Goal: Use online tool/utility

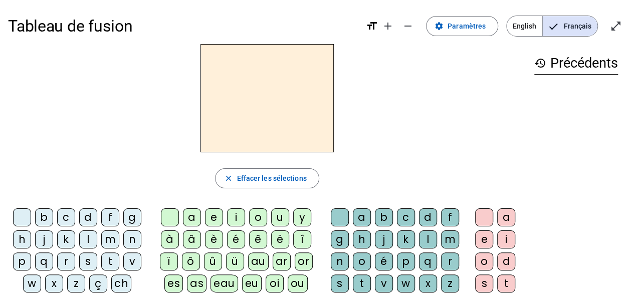
click at [614, 28] on mat-icon "open_in_full" at bounding box center [616, 26] width 12 height 12
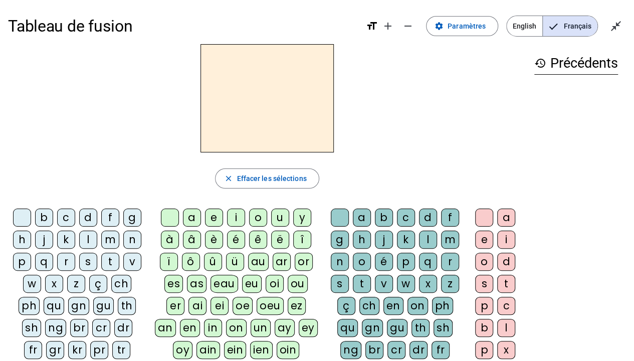
click at [44, 213] on div "b" at bounding box center [44, 217] width 18 height 18
click at [212, 218] on div "e" at bounding box center [214, 217] width 18 height 18
click at [403, 214] on div "c" at bounding box center [406, 217] width 18 height 18
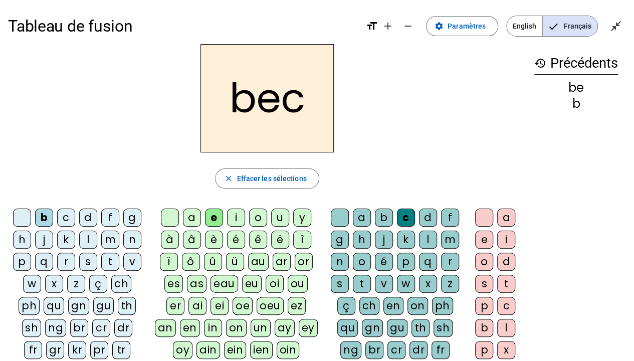
click at [88, 255] on div "s" at bounding box center [88, 262] width 18 height 18
click at [194, 213] on div "a" at bounding box center [192, 217] width 18 height 18
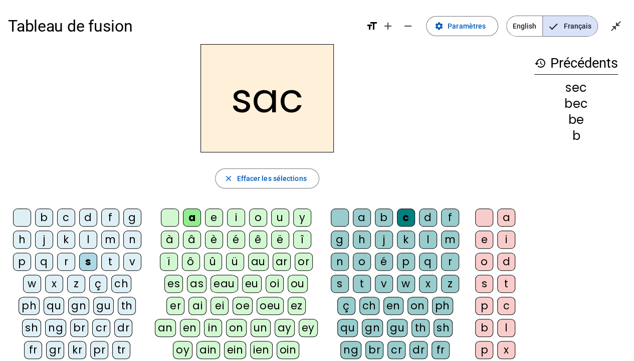
click at [340, 217] on div at bounding box center [340, 217] width 18 height 18
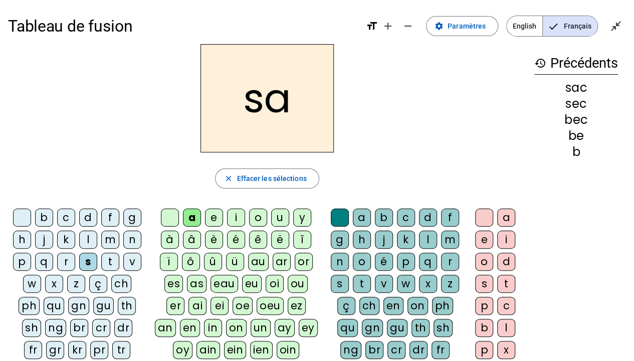
click at [135, 259] on div "v" at bounding box center [132, 262] width 18 height 18
click at [423, 238] on div "l" at bounding box center [428, 239] width 18 height 18
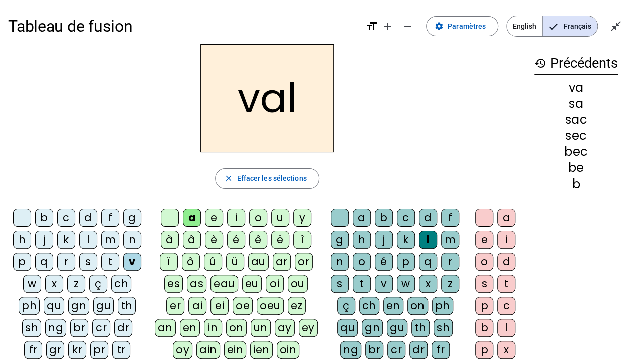
click at [110, 239] on div "m" at bounding box center [110, 239] width 18 height 18
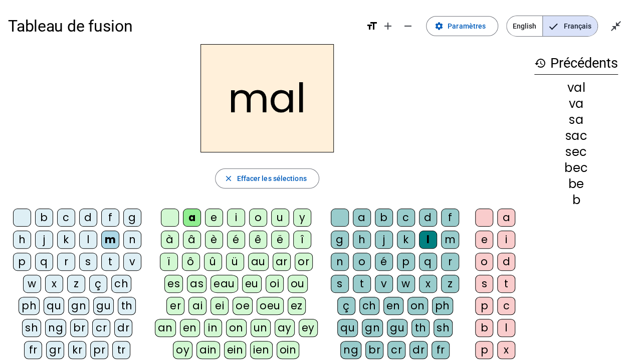
click at [238, 215] on div "i" at bounding box center [236, 217] width 18 height 18
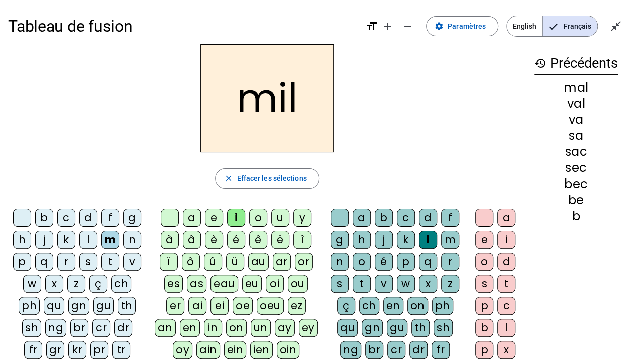
click at [92, 265] on div "s" at bounding box center [88, 262] width 18 height 18
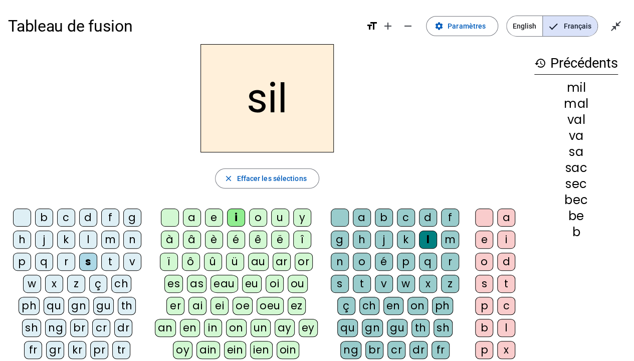
click at [190, 219] on div "a" at bounding box center [192, 217] width 18 height 18
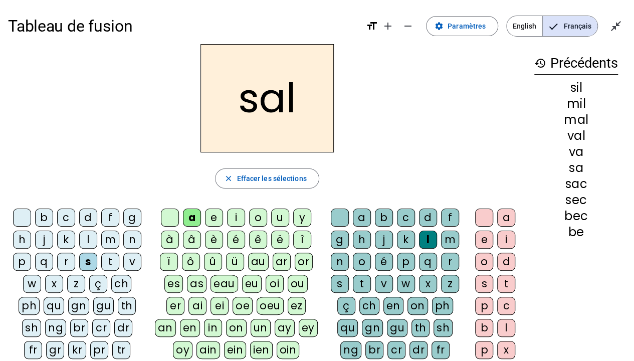
click at [251, 217] on div "o" at bounding box center [258, 217] width 18 height 18
click at [212, 217] on div "e" at bounding box center [214, 217] width 18 height 18
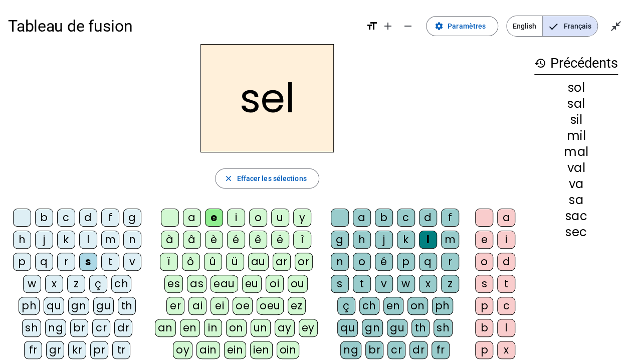
click at [126, 213] on div "g" at bounding box center [132, 217] width 18 height 18
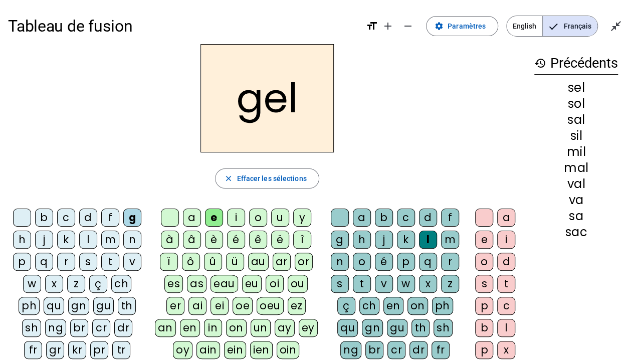
click at [47, 212] on div "b" at bounding box center [44, 217] width 18 height 18
click at [113, 259] on div "t" at bounding box center [110, 262] width 18 height 18
